Goal: Information Seeking & Learning: Learn about a topic

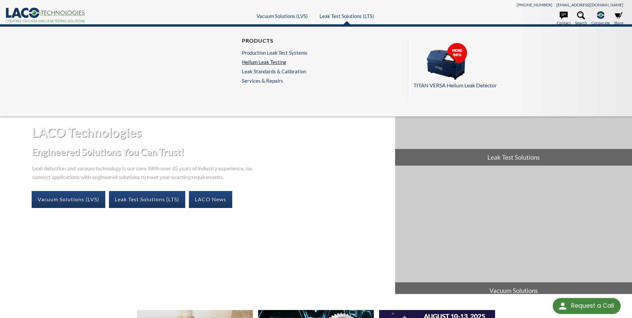
click at [275, 63] on link "Helium Leak Testing" at bounding box center [275, 62] width 66 height 6
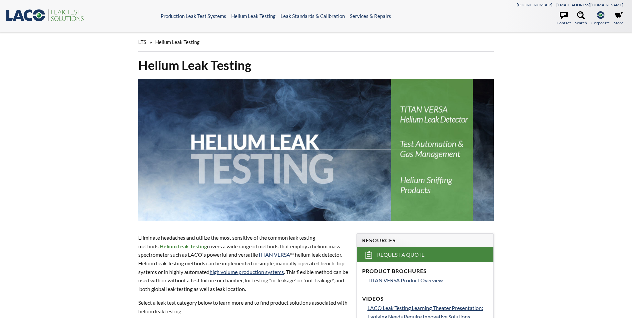
select select "Language Translate Widget"
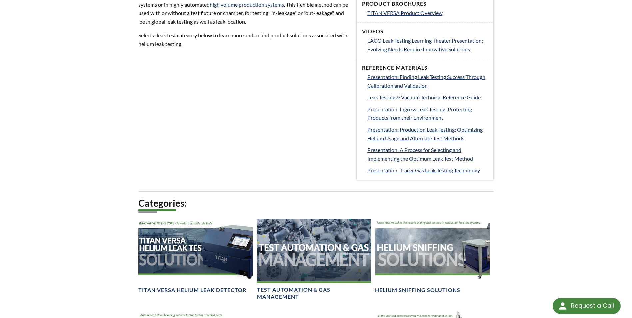
scroll to position [142, 0]
